Goal: Task Accomplishment & Management: Use online tool/utility

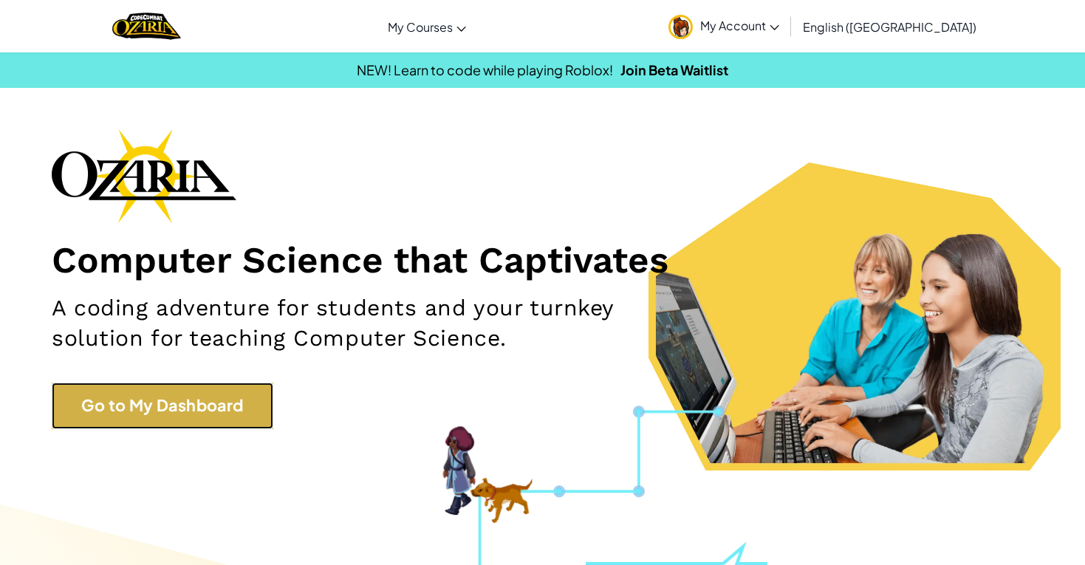
click at [88, 423] on link "Go to My Dashboard" at bounding box center [163, 406] width 222 height 46
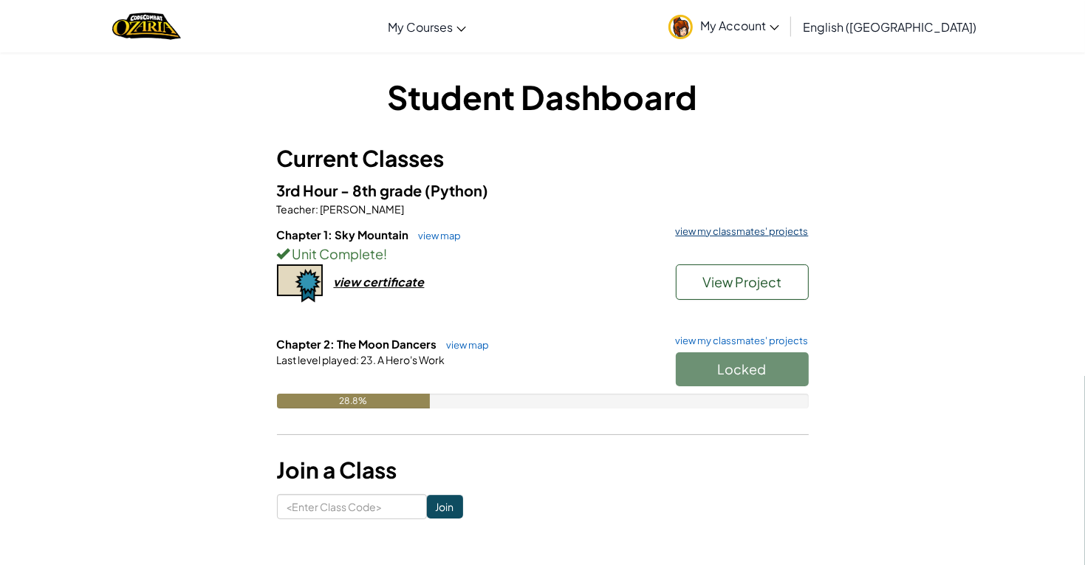
click at [780, 232] on link "view my classmates' projects" at bounding box center [738, 232] width 140 height 10
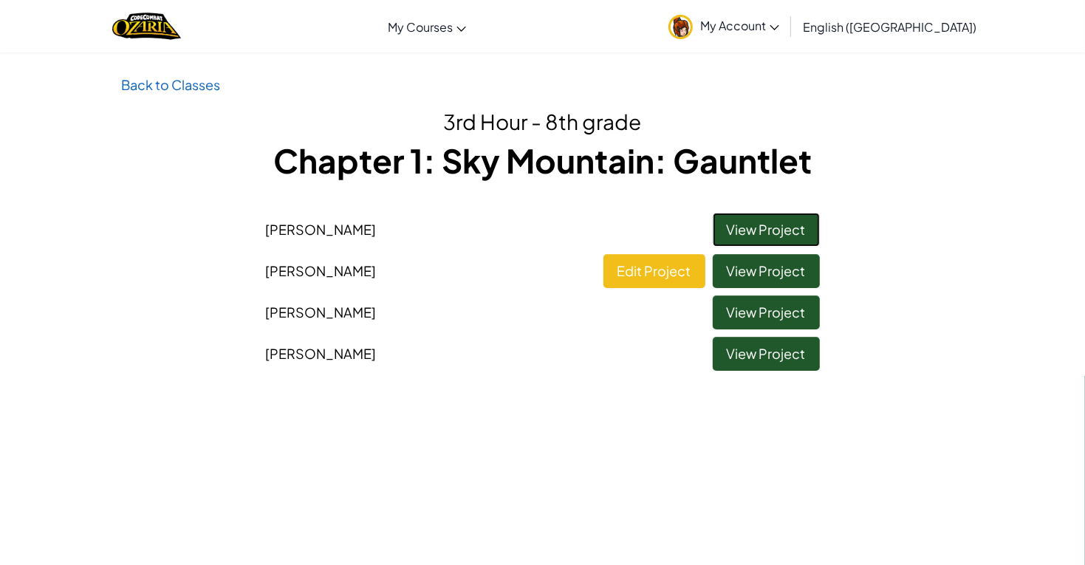
click at [775, 223] on link "View Project" at bounding box center [766, 230] width 107 height 34
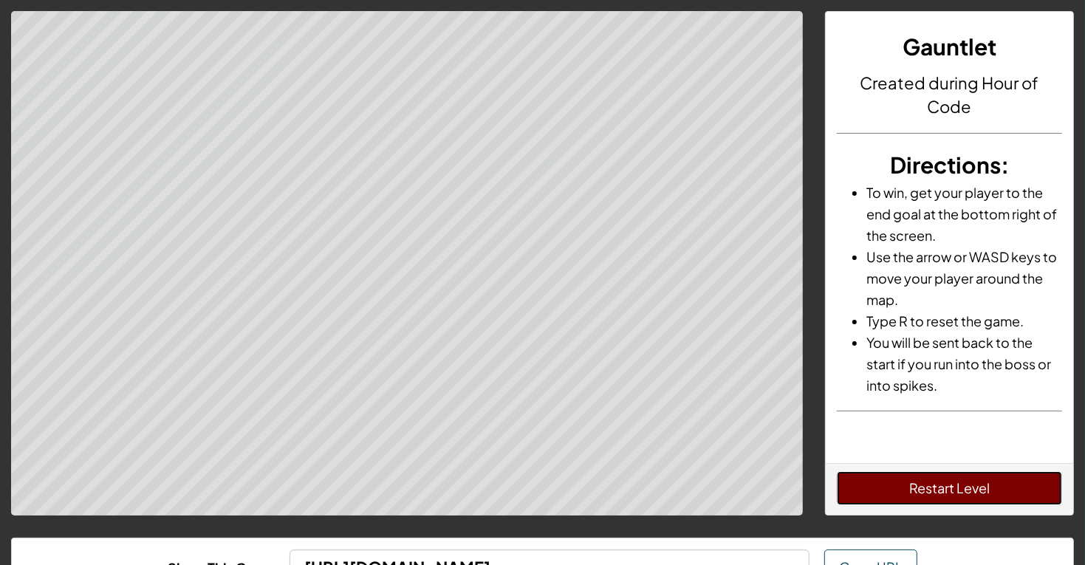
click at [1047, 491] on button "Restart Level" at bounding box center [949, 488] width 225 height 34
click at [1029, 501] on button "Restart Level" at bounding box center [949, 488] width 225 height 34
click at [1026, 486] on button "Restart Level" at bounding box center [949, 488] width 225 height 34
